Goal: Transaction & Acquisition: Book appointment/travel/reservation

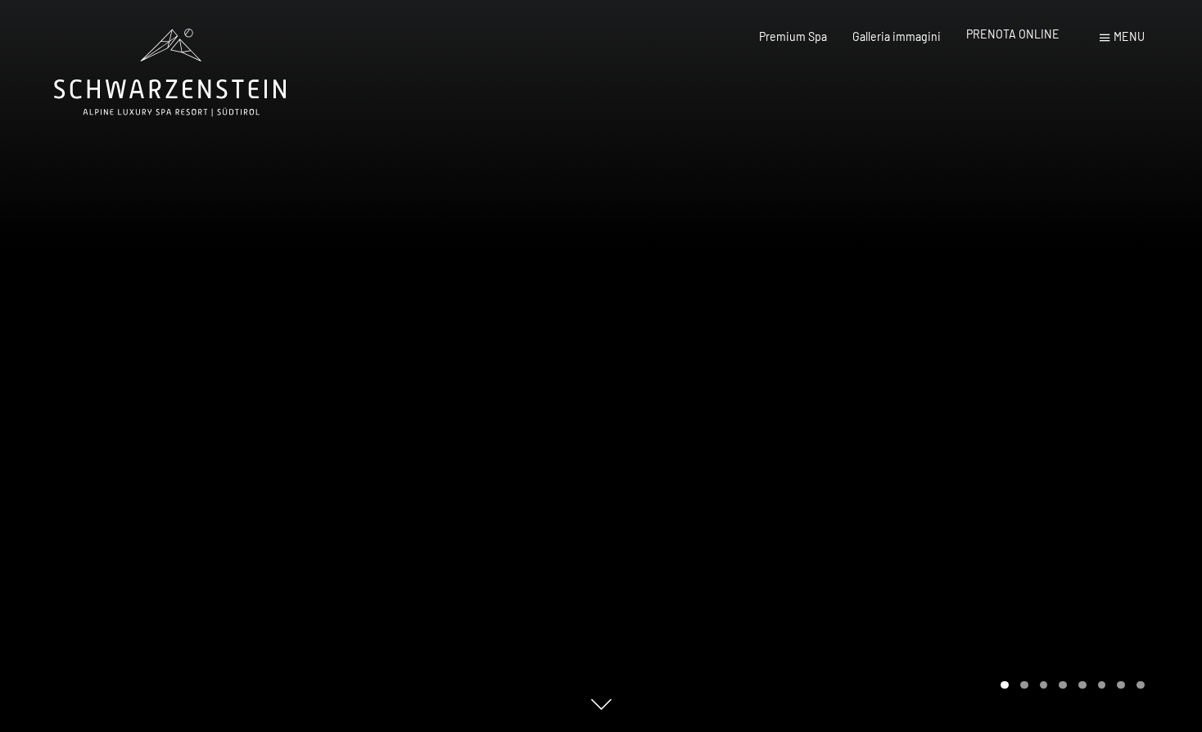
click at [1005, 31] on span "PRENOTA ONLINE" at bounding box center [1012, 34] width 93 height 14
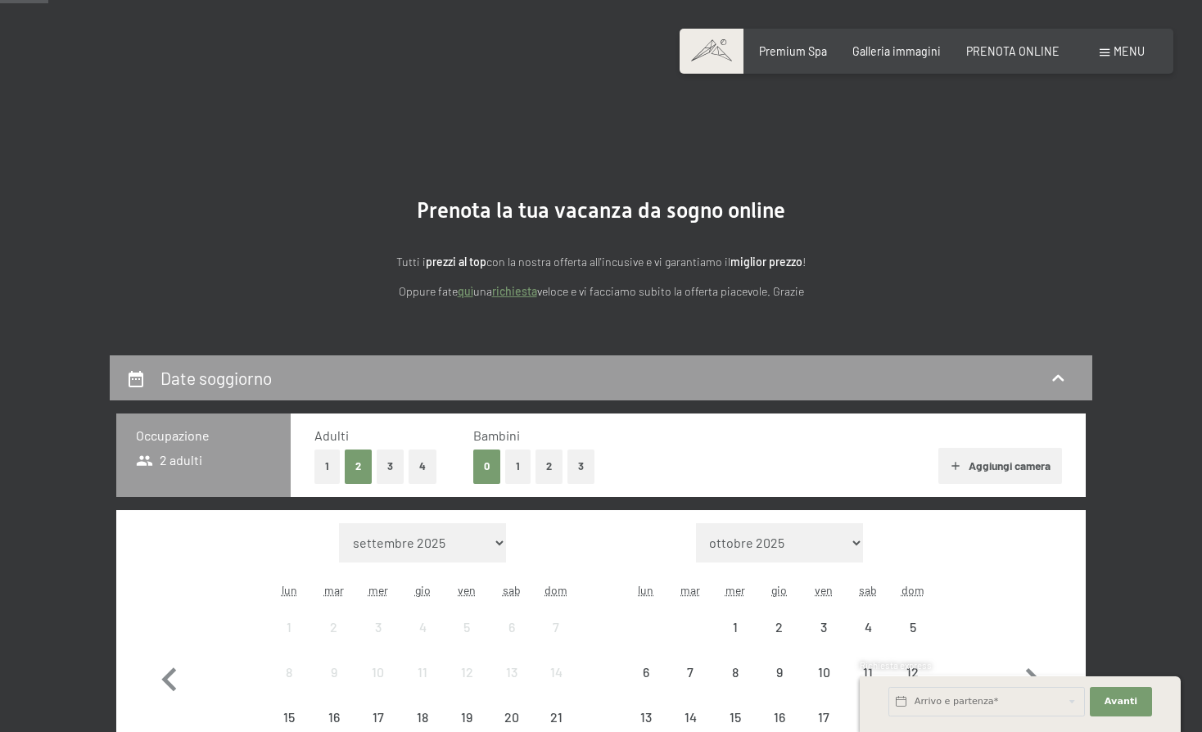
scroll to position [246, 0]
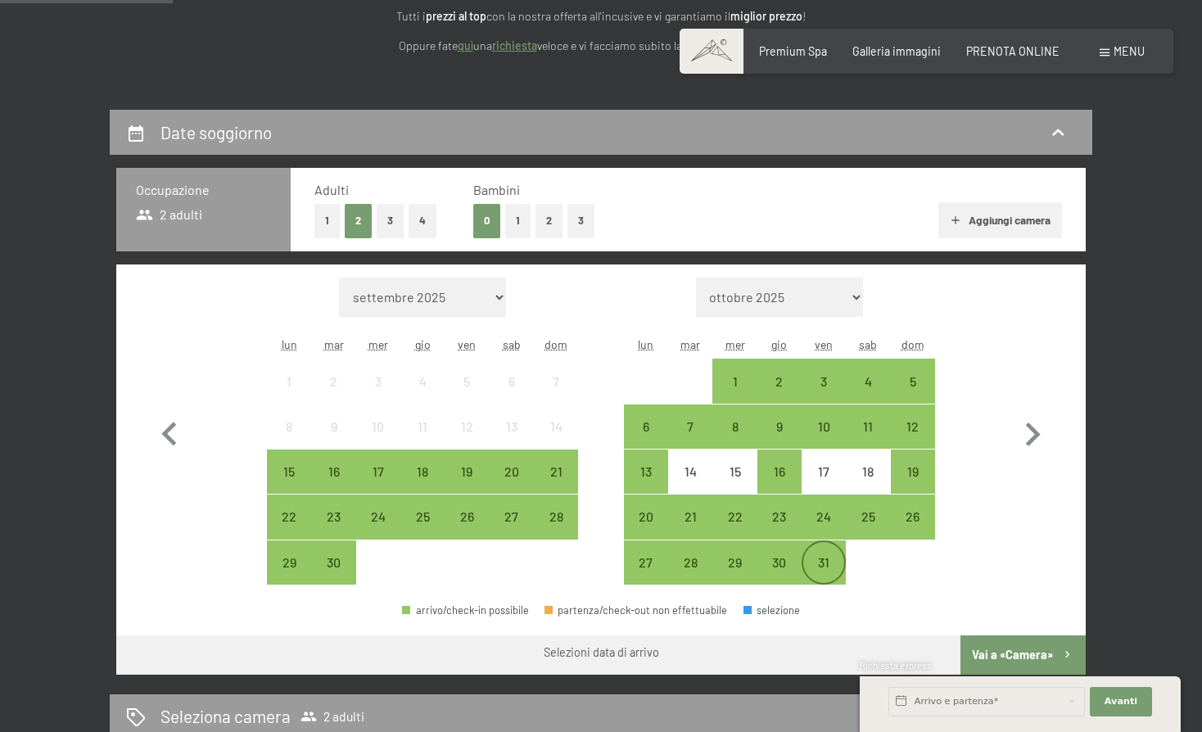
click at [825, 556] on div "31" at bounding box center [823, 576] width 41 height 41
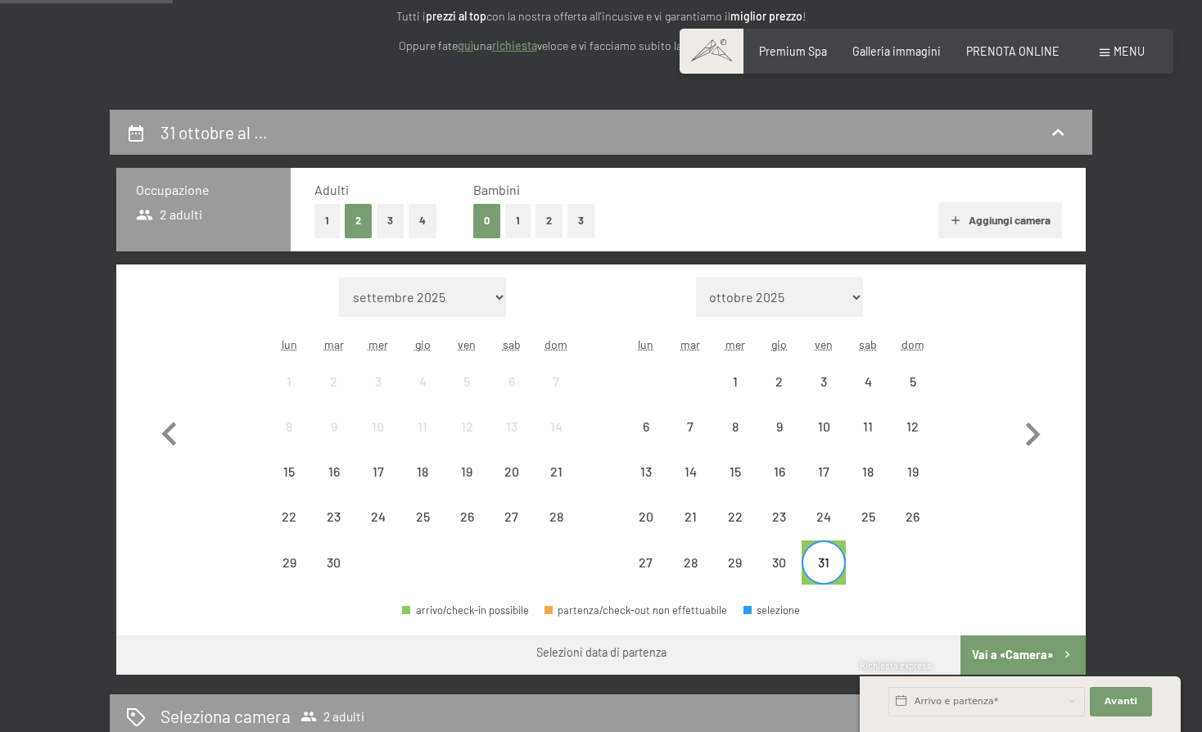
click at [517, 217] on button "1" at bounding box center [517, 221] width 25 height 34
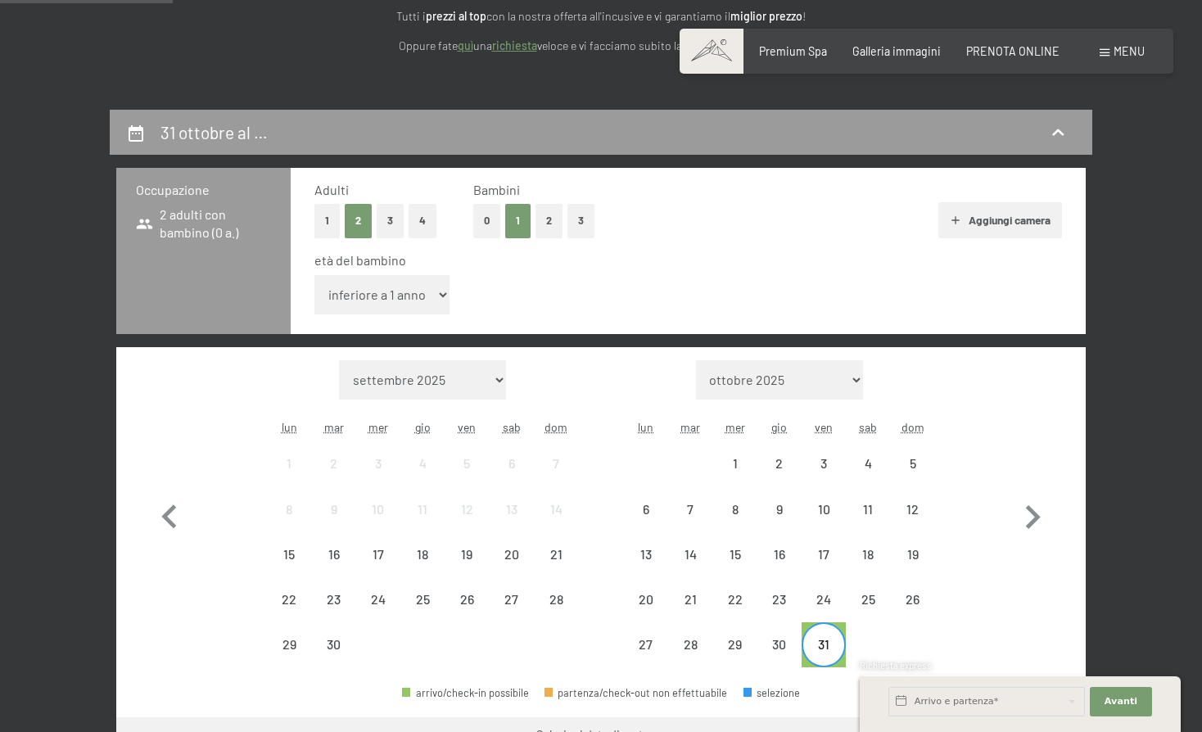
click at [391, 301] on select "inferiore a 1 anno 1 anno 2 anni 3 anni 4 anni 5 anni 6 anni 7 anni 8 anni 9 an…" at bounding box center [381, 294] width 135 height 39
select select "15"
click at [314, 275] on select "inferiore a 1 anno 1 anno 2 anni 3 anni 4 anni 5 anni 6 anni 7 anni 8 anni 9 an…" at bounding box center [381, 294] width 135 height 39
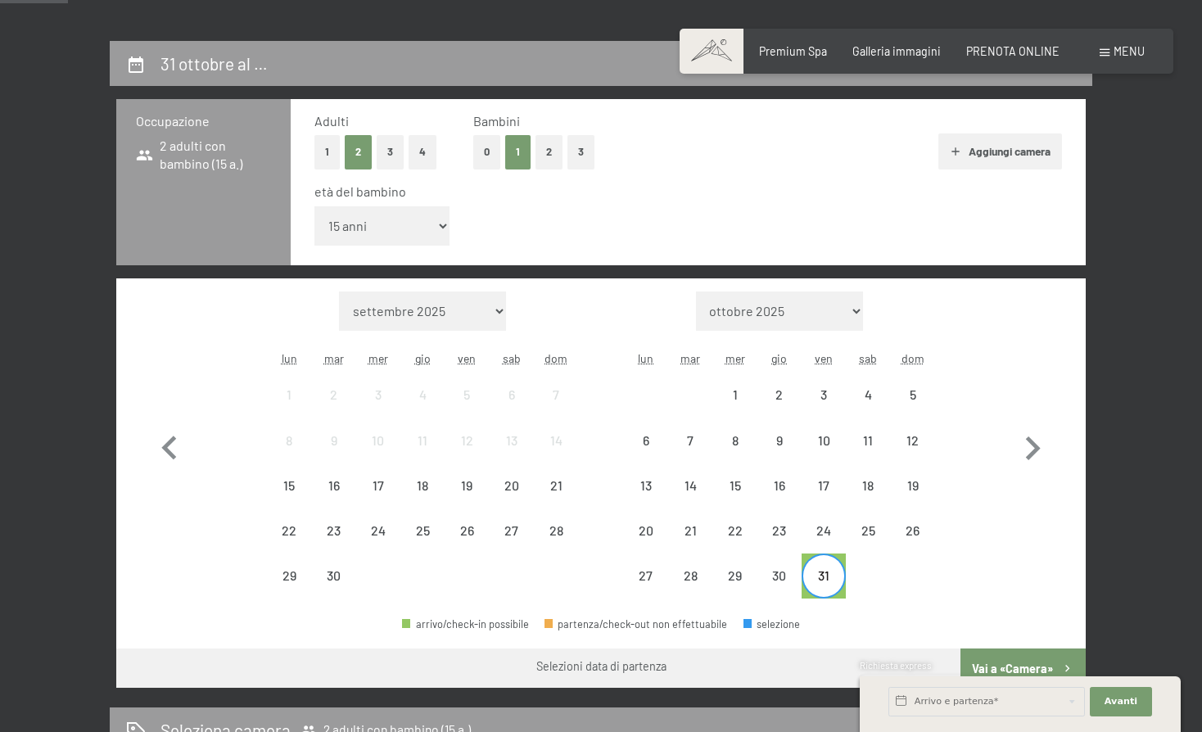
scroll to position [409, 0]
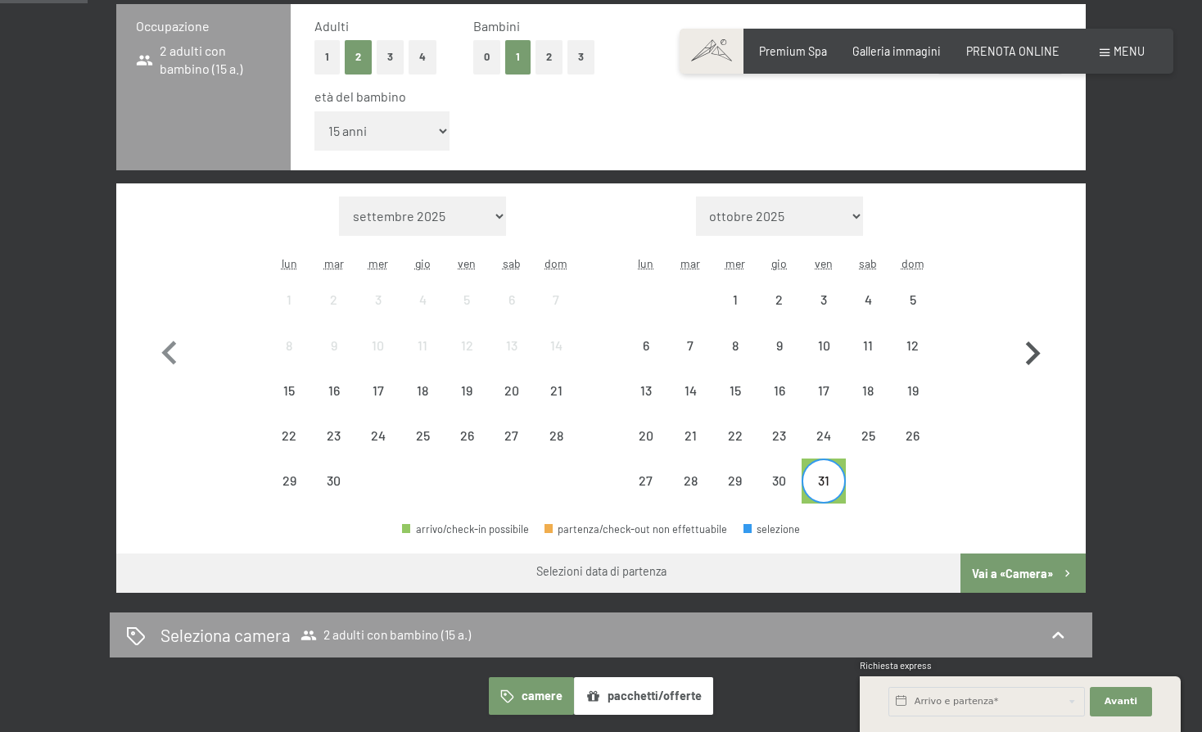
click at [1033, 354] on icon "button" at bounding box center [1032, 353] width 47 height 47
select select "2025-10-01"
select select "2025-11-01"
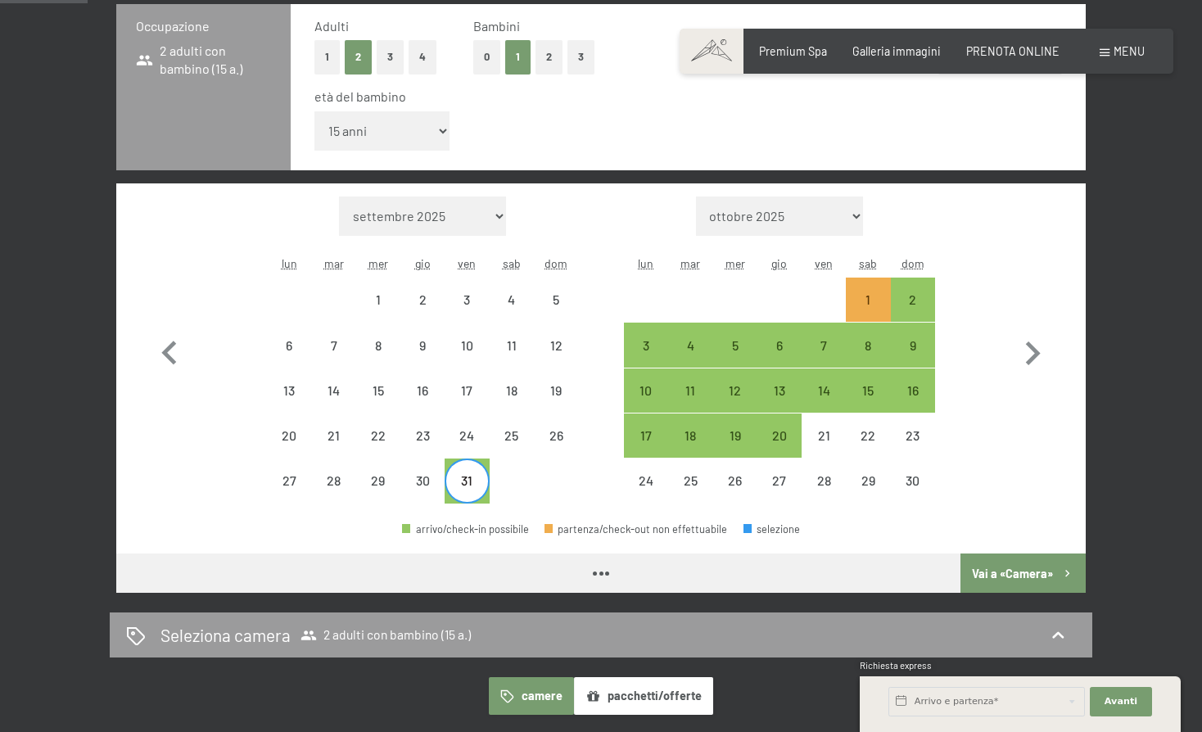
select select "2025-10-01"
select select "2025-11-01"
click at [908, 302] on div "2" at bounding box center [912, 313] width 41 height 41
select select "2025-10-01"
select select "2025-11-01"
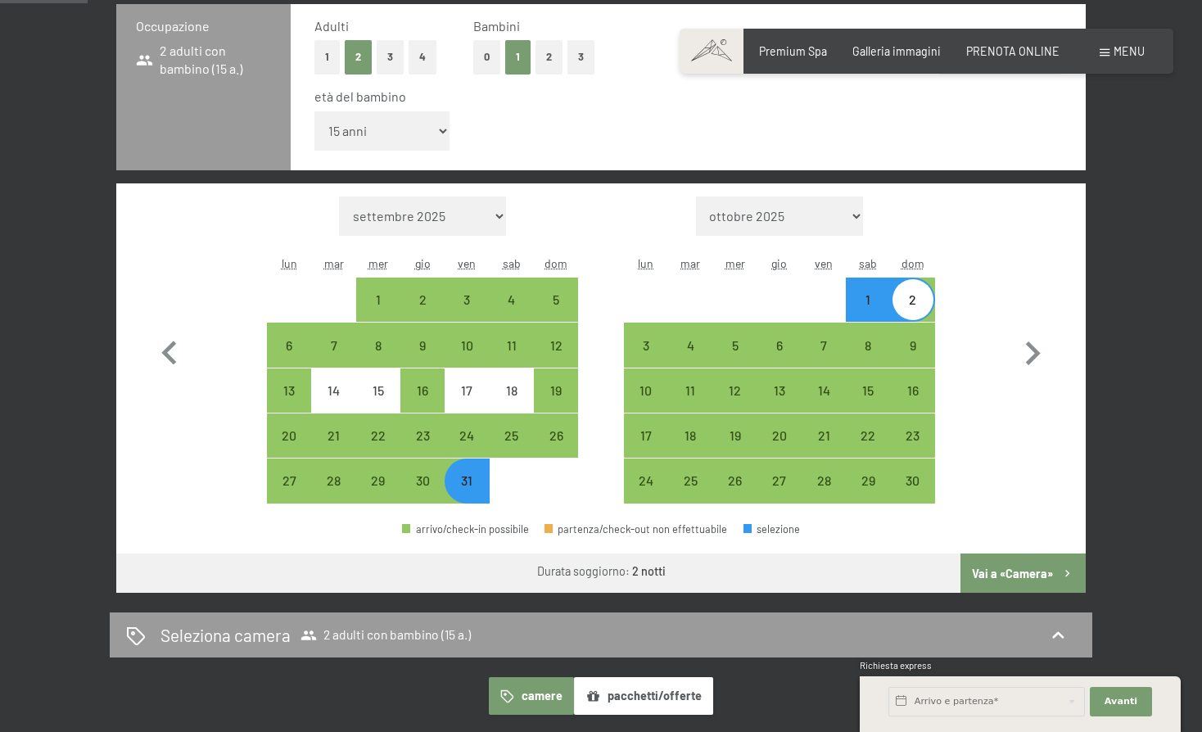
click at [1018, 576] on button "Vai a «Camera»" at bounding box center [1022, 572] width 125 height 39
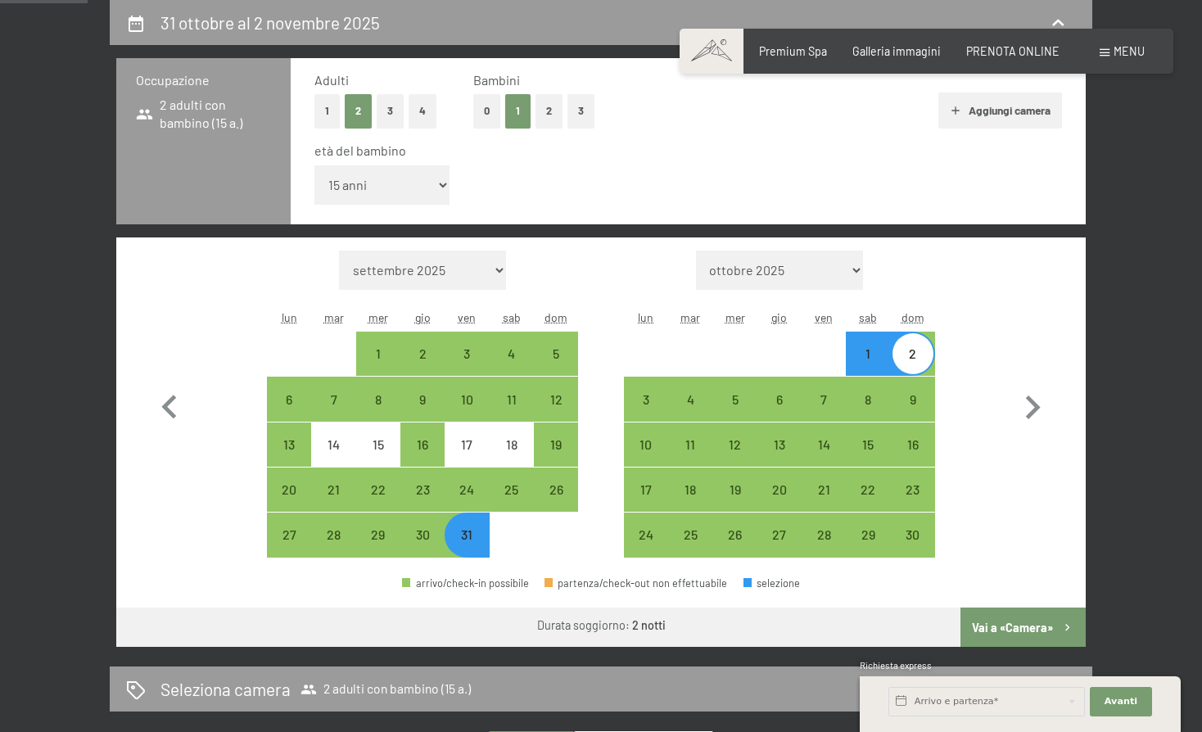
select select "2025-10-01"
select select "2025-11-01"
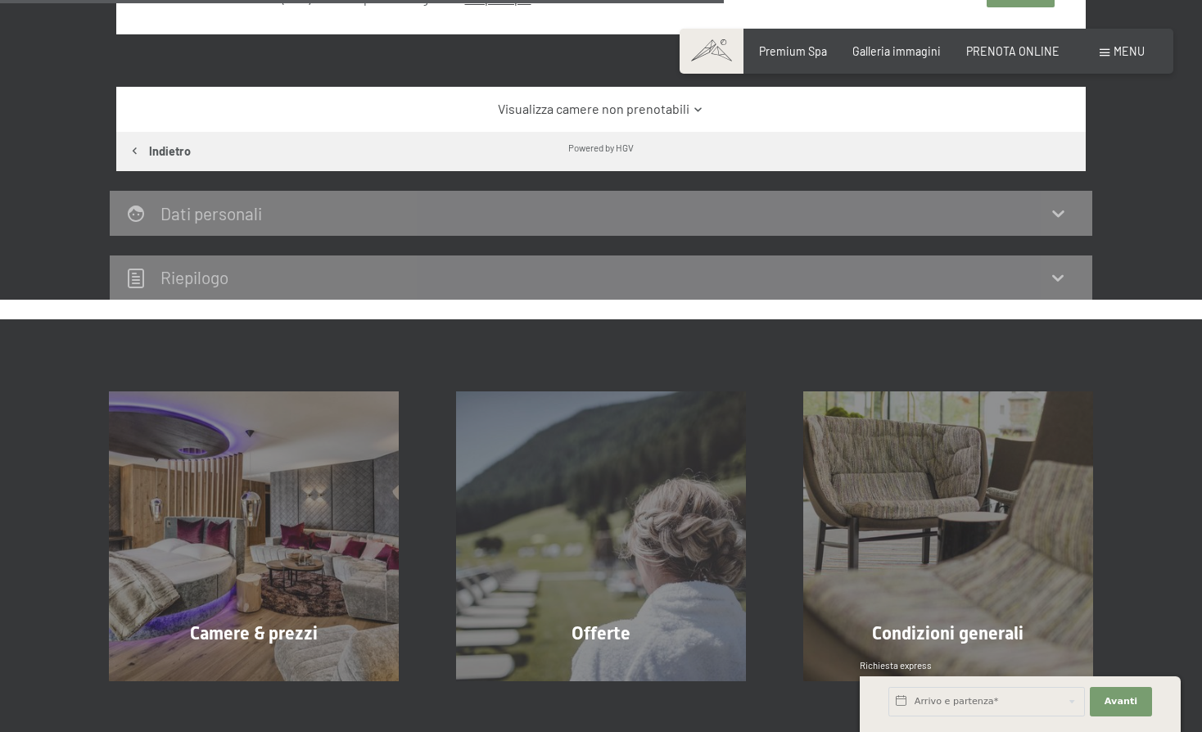
scroll to position [928, 0]
